Goal: Check status: Check status

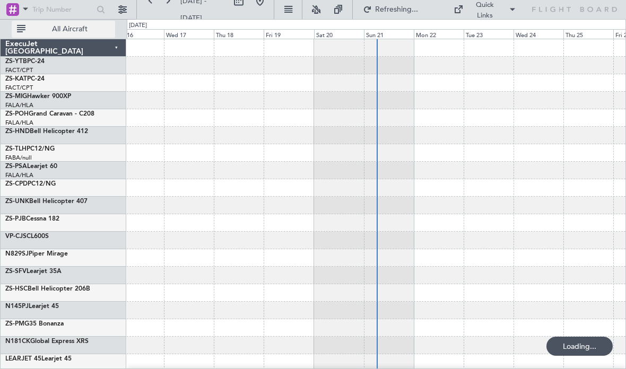
click at [97, 31] on span "All Aircraft" at bounding box center [70, 28] width 84 height 7
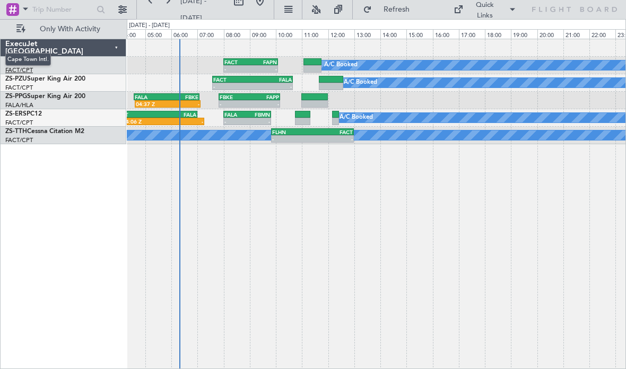
click at [575, 150] on div "A/C Booked - - FACT 08:00 Z FAPN 10:05 Z A/C Booked - - FACT 07:35 Z FALA 10:40…" at bounding box center [376, 204] width 499 height 330
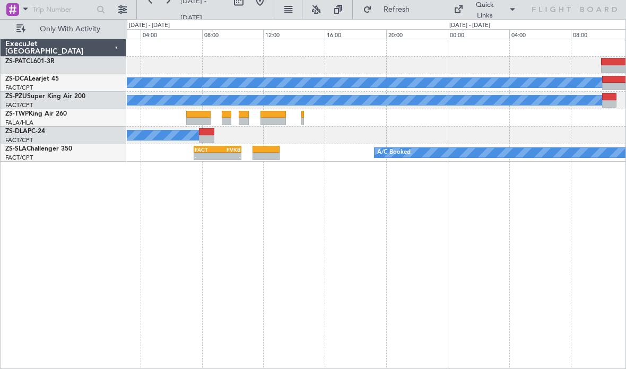
click at [13, 323] on div "ExecuJet [GEOGRAPHIC_DATA] ZS-PAT CL601-3R ZS-DCA Learjet 45 FACT/CPT [GEOGRAPH…" at bounding box center [64, 204] width 126 height 330
click at [196, 122] on div at bounding box center [198, 121] width 24 height 7
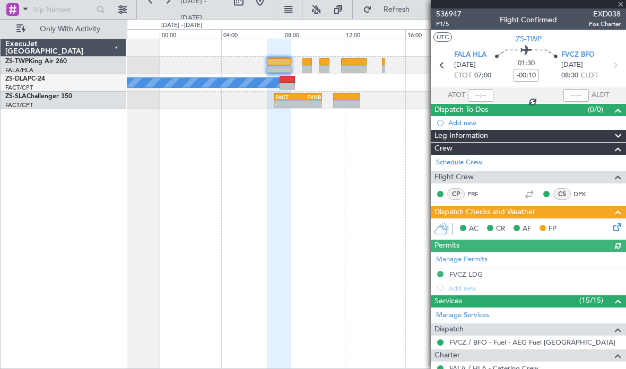
click at [463, 274] on div "Manage Permits FVCZ LDG Add new" at bounding box center [528, 273] width 195 height 43
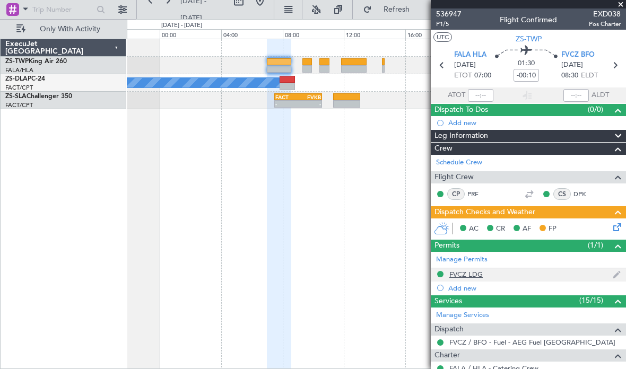
click at [470, 275] on div "FVCZ LDG" at bounding box center [465, 274] width 33 height 9
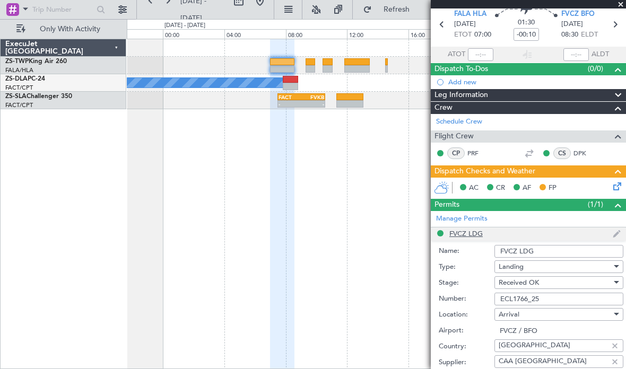
scroll to position [39, 0]
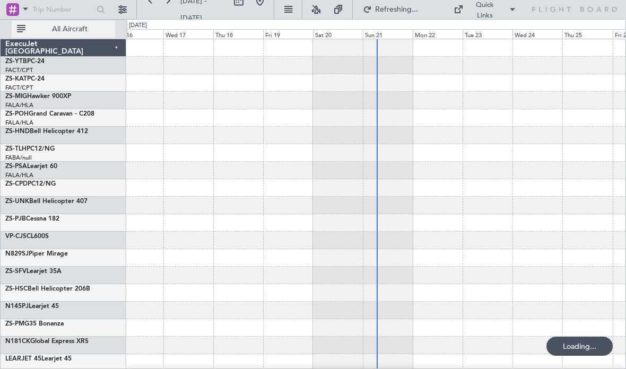
click at [103, 33] on button "All Aircraft" at bounding box center [63, 29] width 103 height 17
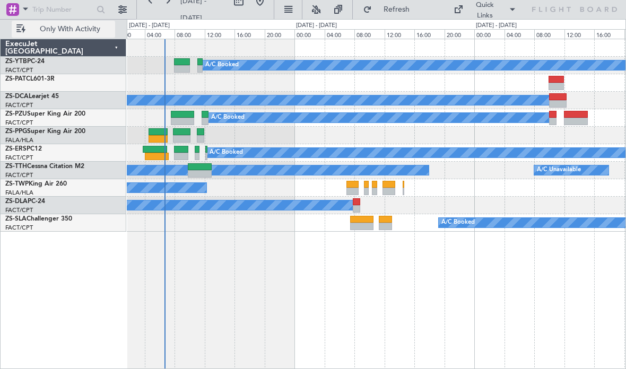
click at [576, 316] on div "A/C Booked A/C Booked A/C Booked A/C Booked A/C Booked A/C Unavailable A/C Unav…" at bounding box center [376, 204] width 499 height 330
click at [576, 320] on div "A/C Booked A/C Booked A/C Booked A/C Booked A/C Booked A/C Unavailable A/C Unav…" at bounding box center [376, 204] width 499 height 330
click at [572, 322] on div "A/C Booked A/C Booked A/C Booked A/C Booked A/C Booked A/C Unavailable A/C Unav…" at bounding box center [376, 204] width 499 height 330
click at [0, 52] on div "A/C Booked A/C Booked A/C Booked A/C Booked A/C Booked A/C Unavailable A/C Unav…" at bounding box center [313, 194] width 626 height 350
